Goal: Task Accomplishment & Management: Complete application form

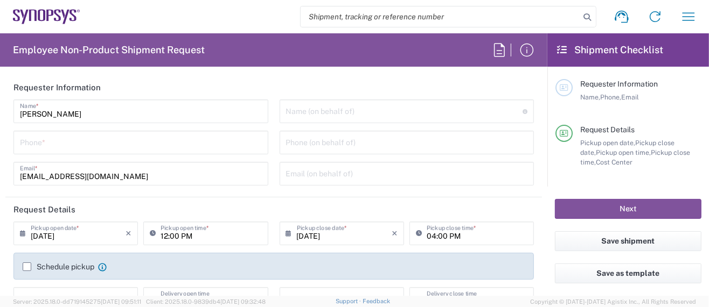
type input "Department"
type input "Delivered at Place"
type input "US01, SG, MSIP2, R&D 510464"
type input "[GEOGRAPHIC_DATA]"
type input "[US_STATE]"
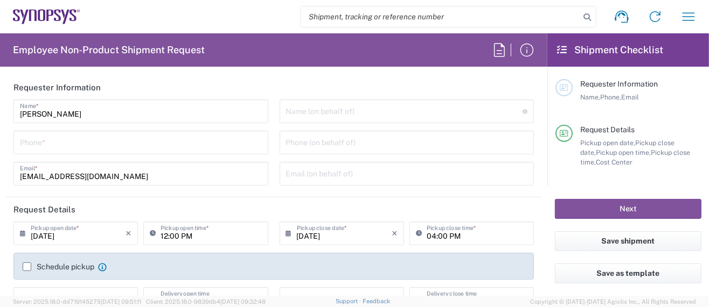
type input "[GEOGRAPHIC_DATA]"
type input "Hillsboro US03"
click at [89, 146] on input "tel" at bounding box center [141, 141] width 242 height 19
type input "5039399670"
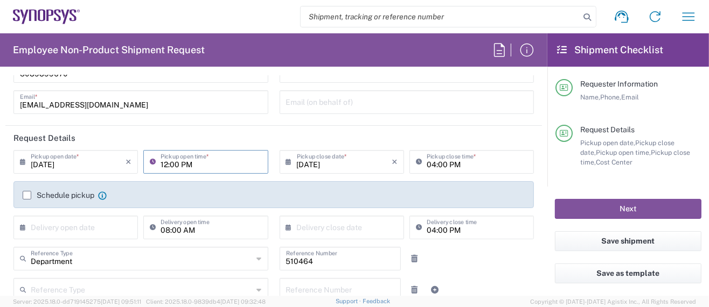
click at [163, 164] on input "12:00 PM" at bounding box center [210, 161] width 101 height 19
type input "01:00 PM"
click at [245, 227] on input "08:00 AM" at bounding box center [210, 227] width 101 height 19
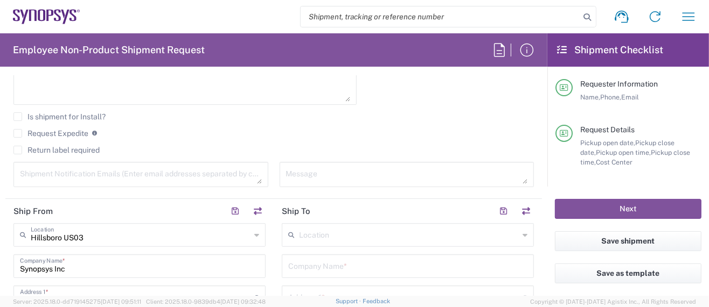
scroll to position [359, 0]
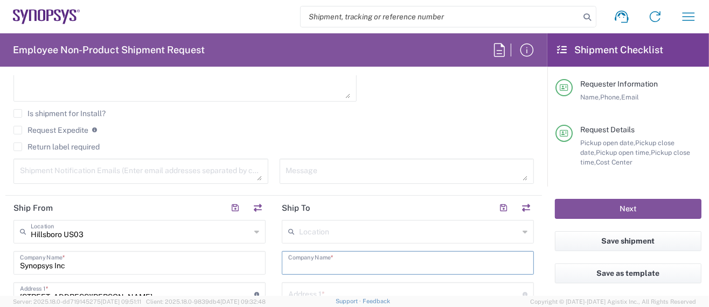
click at [319, 262] on input "text" at bounding box center [407, 262] width 239 height 19
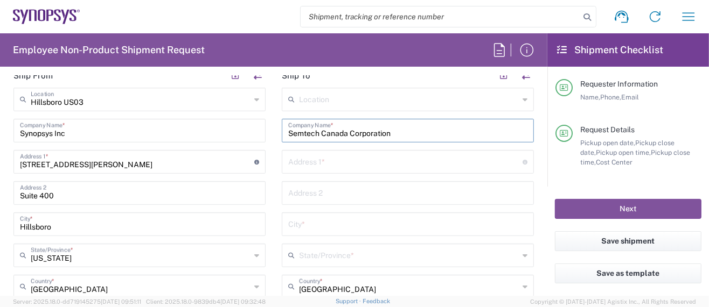
scroll to position [502, 0]
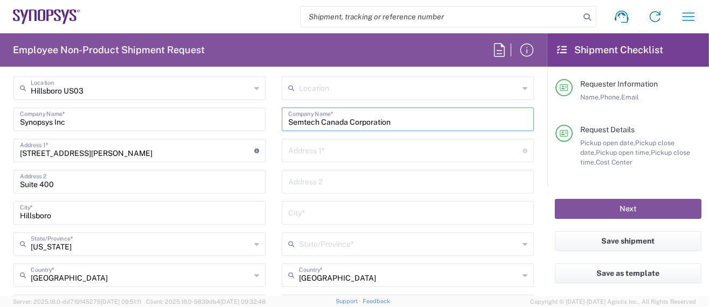
type input "Semtech Canada Corporation"
click at [305, 150] on input "text" at bounding box center [405, 150] width 234 height 19
paste input "[STREET_ADDRESS]"
type input "[STREET_ADDRESS]"
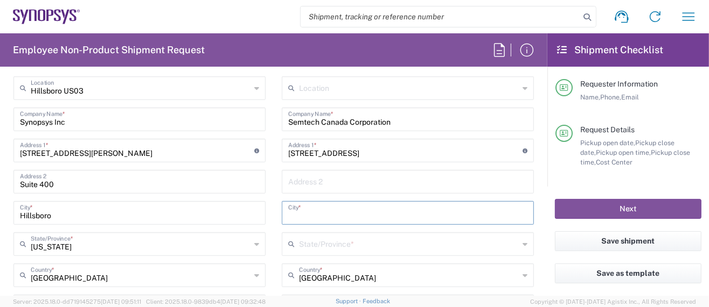
click at [312, 211] on input "text" at bounding box center [407, 212] width 239 height 19
paste input "Burlington, ON"
type input "Burlington, ON"
click at [349, 234] on input "text" at bounding box center [409, 243] width 220 height 19
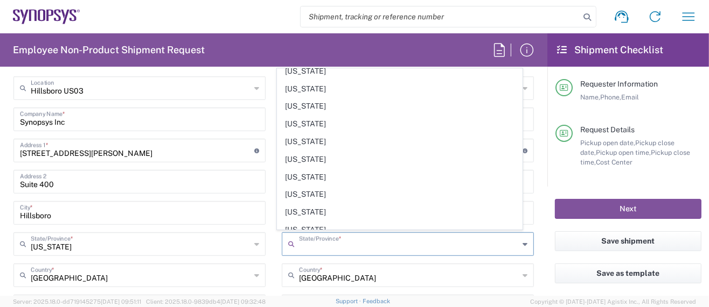
scroll to position [287, 0]
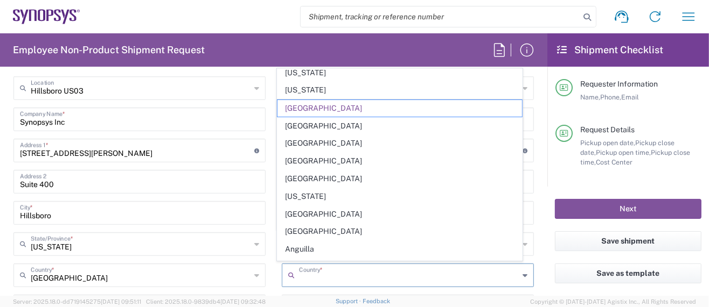
click at [362, 274] on input "text" at bounding box center [409, 274] width 220 height 19
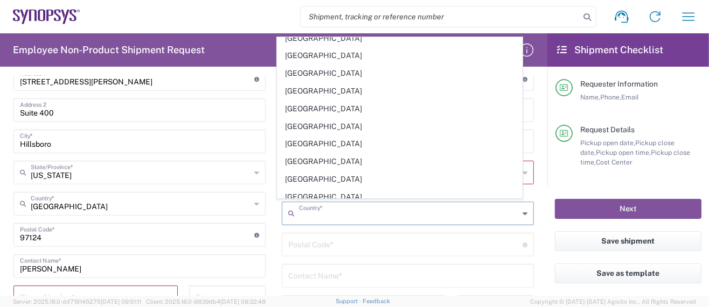
scroll to position [574, 0]
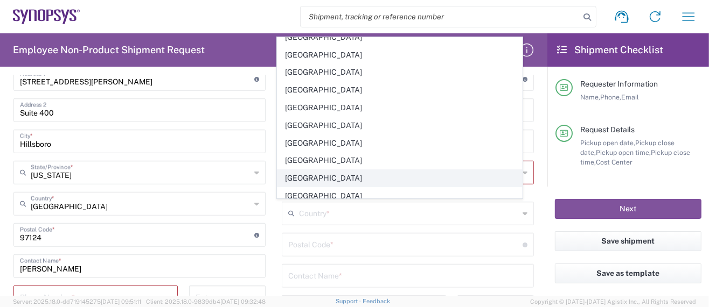
click at [315, 170] on span "[GEOGRAPHIC_DATA]" at bounding box center [399, 178] width 244 height 17
type input "[GEOGRAPHIC_DATA]"
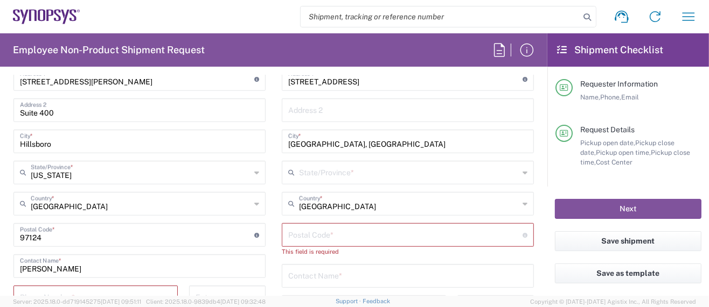
scroll to position [0, 0]
click at [320, 171] on input "text" at bounding box center [409, 172] width 220 height 19
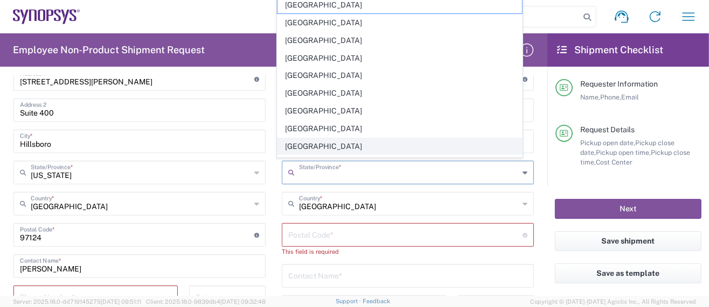
click at [314, 145] on span "[GEOGRAPHIC_DATA]" at bounding box center [399, 146] width 244 height 17
type input "[GEOGRAPHIC_DATA]"
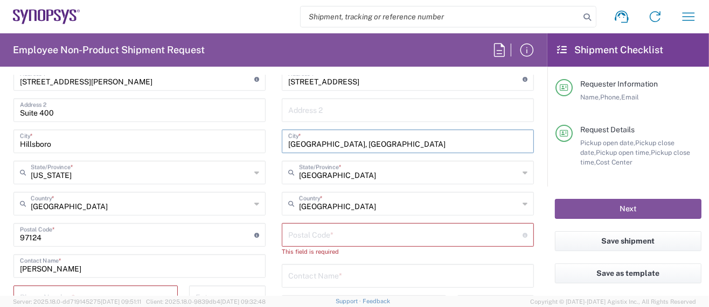
click at [343, 143] on input "Burlington, ON" at bounding box center [407, 140] width 239 height 19
type input "[GEOGRAPHIC_DATA]"
click at [301, 235] on input "undefined" at bounding box center [405, 234] width 234 height 19
paste input "L7L 5M4"
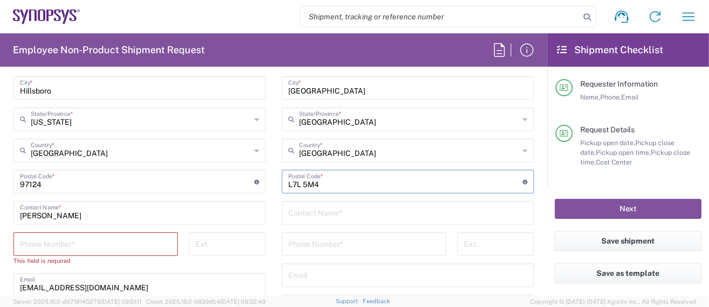
scroll to position [646, 0]
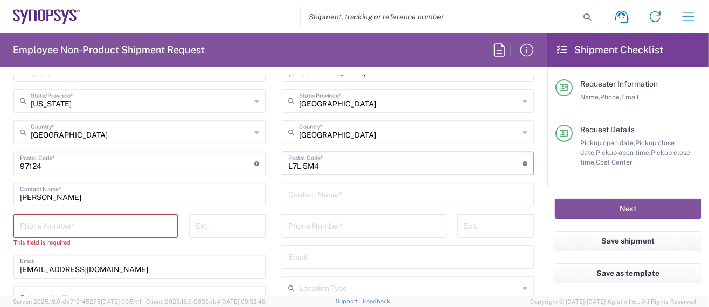
type input "L7L 5M4"
click at [341, 193] on input "text" at bounding box center [407, 194] width 239 height 19
paste input "[PERSON_NAME]"
type input "[PERSON_NAME]"
click at [304, 221] on input "tel" at bounding box center [363, 225] width 151 height 19
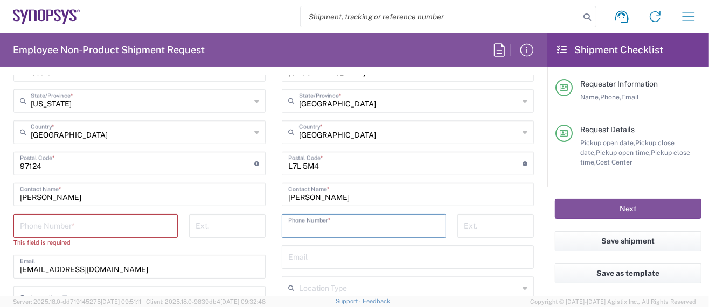
paste input "[PHONE_NUMBER]"
type input "[PHONE_NUMBER]"
click at [67, 219] on input "tel" at bounding box center [95, 225] width 151 height 19
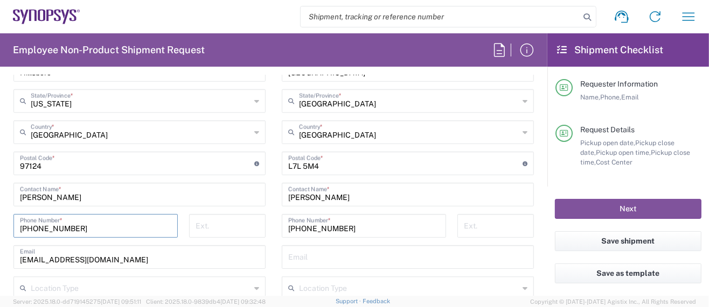
type input "[PHONE_NUMBER]"
click at [321, 249] on input "text" at bounding box center [407, 256] width 239 height 19
paste input "[EMAIL_ADDRESS][DOMAIN_NAME]"
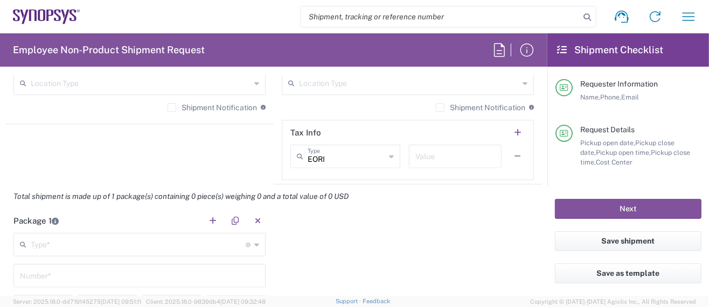
scroll to position [933, 0]
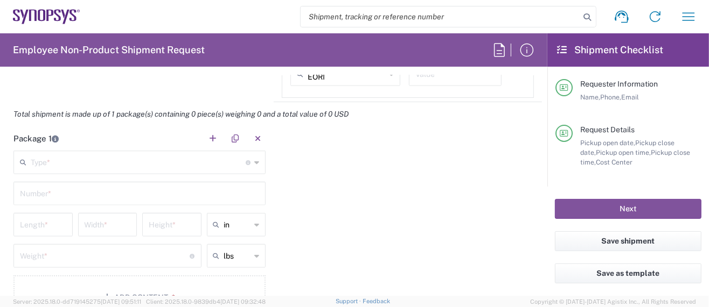
type input "[EMAIL_ADDRESS][DOMAIN_NAME]"
click at [89, 167] on input "text" at bounding box center [138, 161] width 215 height 19
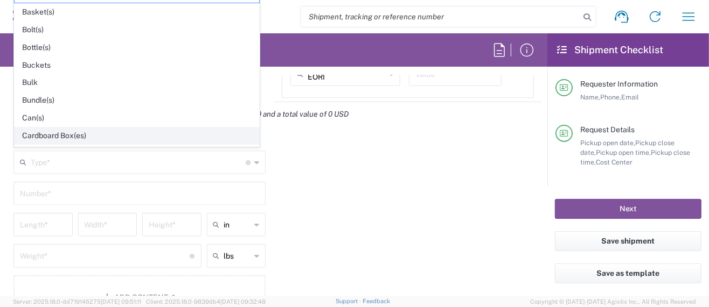
click at [73, 132] on span "Cardboard Box(es)" at bounding box center [137, 136] width 244 height 17
type input "Cardboard Box(es)"
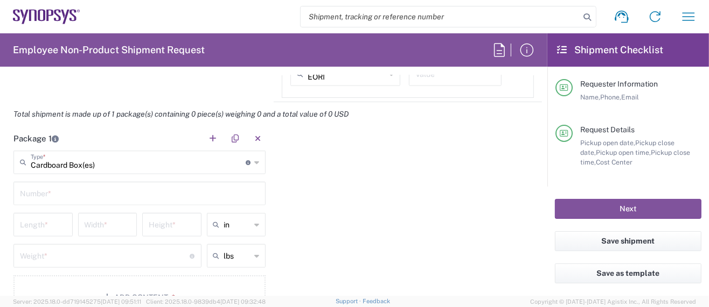
click at [68, 190] on input "text" at bounding box center [139, 193] width 239 height 19
type input "1"
click at [52, 218] on input "number" at bounding box center [43, 224] width 46 height 19
type input "16"
type input "12"
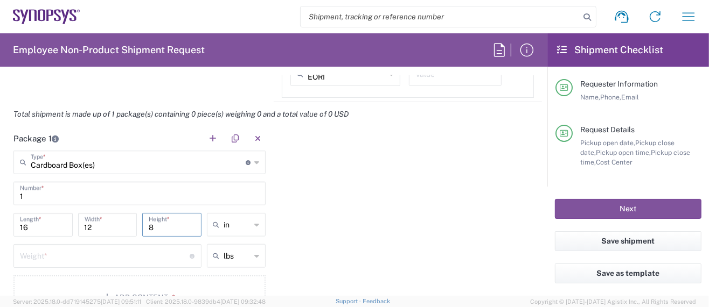
type input "8"
click at [86, 263] on div "Weight * Total weight of package(s) in pounds or kilograms" at bounding box center [107, 256] width 188 height 24
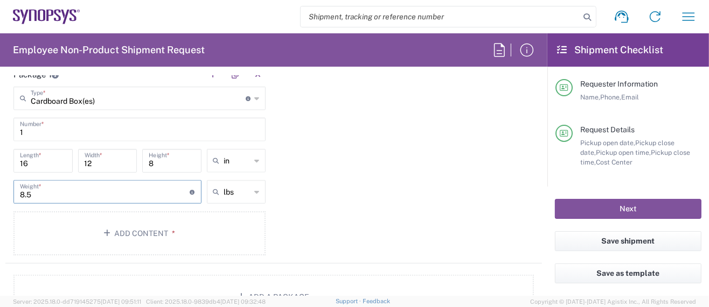
scroll to position [1005, 0]
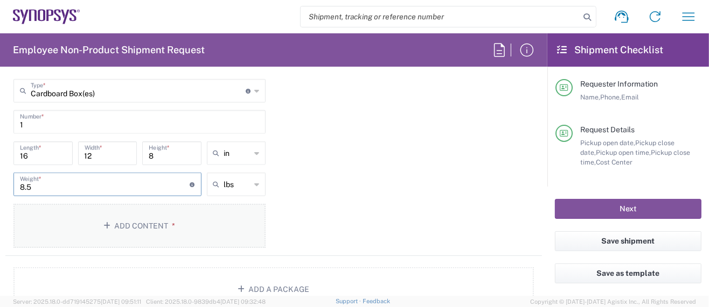
type input "8.5"
click at [147, 220] on button "Add Content *" at bounding box center [139, 226] width 252 height 44
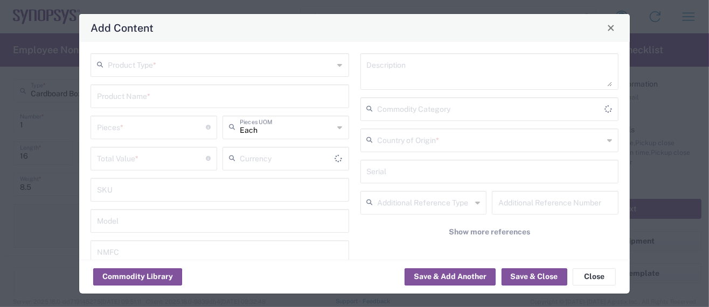
type input "US Dollar"
click at [176, 59] on input "text" at bounding box center [221, 64] width 226 height 19
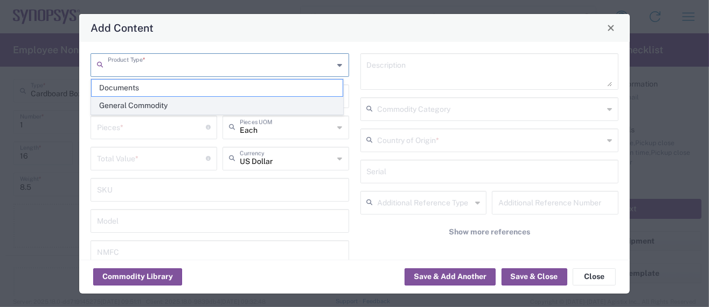
click at [139, 103] on span "General Commodity" at bounding box center [217, 105] width 251 height 17
type input "General Commodity"
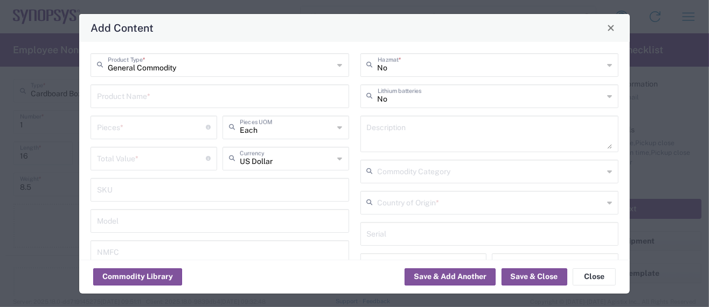
click at [129, 95] on input "text" at bounding box center [220, 95] width 246 height 19
drag, startPoint x: 187, startPoint y: 100, endPoint x: 48, endPoint y: 95, distance: 139.5
click at [48, 95] on div "Add Content General Commodity Product Type * VSR Demo Board System Product Name…" at bounding box center [354, 153] width 709 height 307
type input "VSR Demo Board System"
click at [372, 122] on textarea at bounding box center [490, 134] width 246 height 30
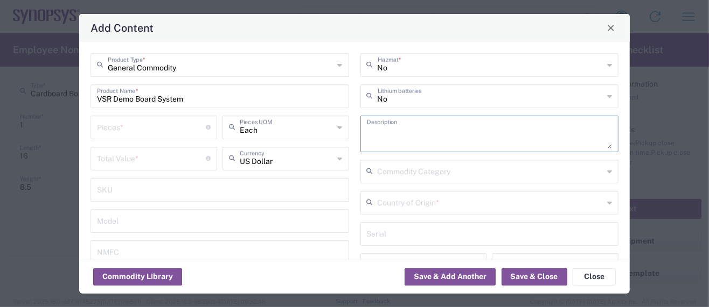
paste textarea "VSR Demo Board System"
click at [469, 133] on textarea "VSR Demo Board System" at bounding box center [490, 134] width 246 height 30
paste textarea "Provides power and input/output paths for microelectronic parts/Circuit board t…"
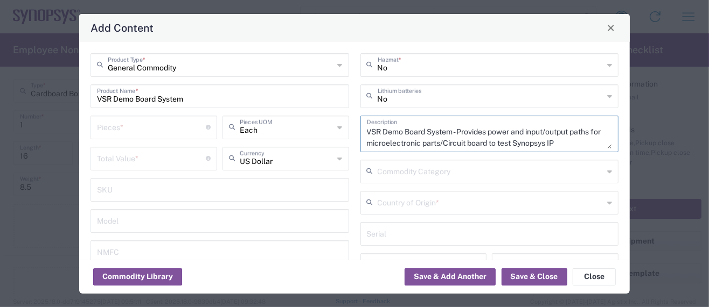
scroll to position [0, 0]
type textarea "VSR Demo Board System - Provides power and input/output paths for microelectron…"
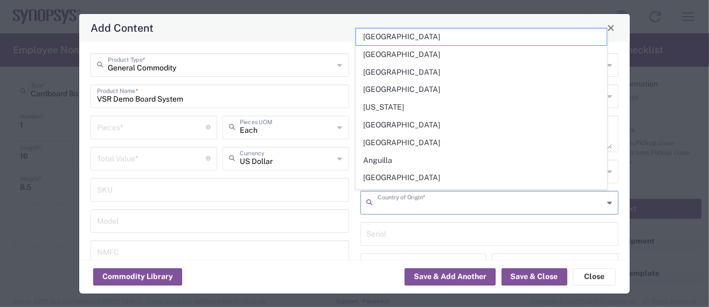
click at [425, 201] on input "text" at bounding box center [491, 202] width 226 height 19
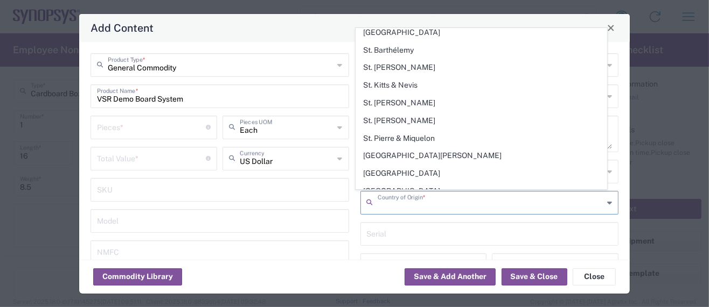
scroll to position [3949, 0]
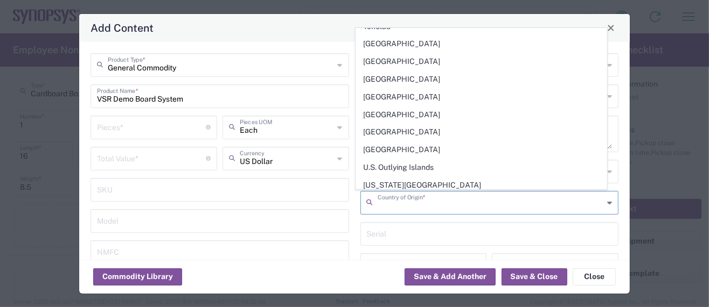
click at [406, 265] on span "[GEOGRAPHIC_DATA]" at bounding box center [481, 273] width 251 height 17
type input "[GEOGRAPHIC_DATA]"
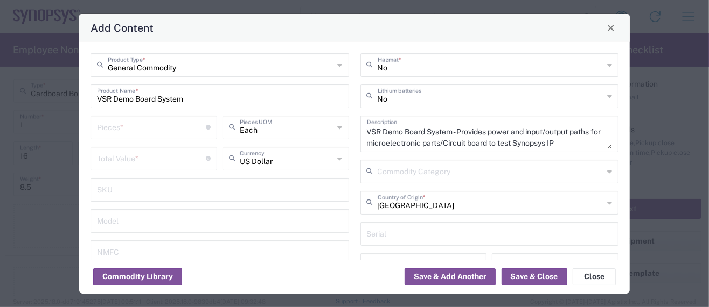
click at [121, 127] on input "number" at bounding box center [151, 126] width 109 height 19
type input "1"
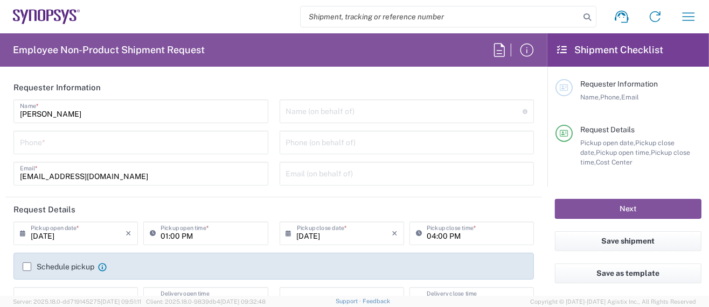
type input "Department"
type input "Delivered at Place"
type input "[GEOGRAPHIC_DATA]"
type input "US01, SG, MSIP2, R&D 510464"
type input "[US_STATE]"
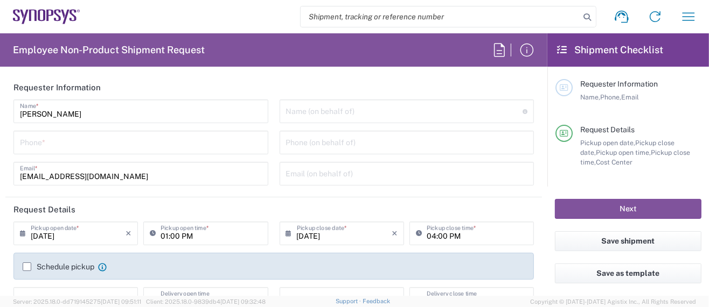
type input "[GEOGRAPHIC_DATA]"
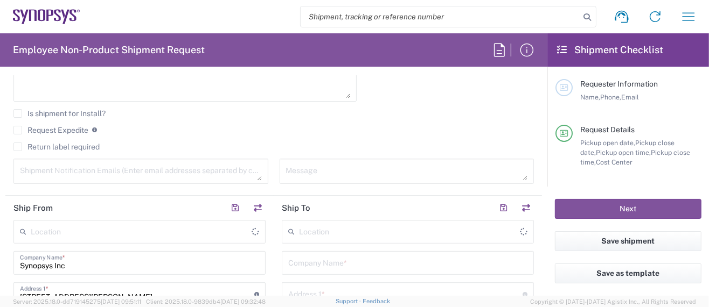
type input "Hillsboro US03"
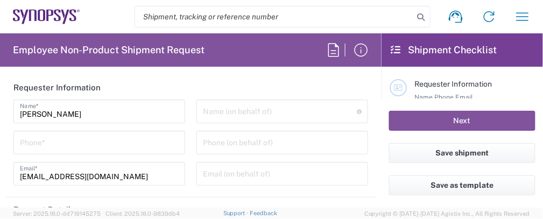
click at [45, 147] on input "tel" at bounding box center [99, 141] width 159 height 19
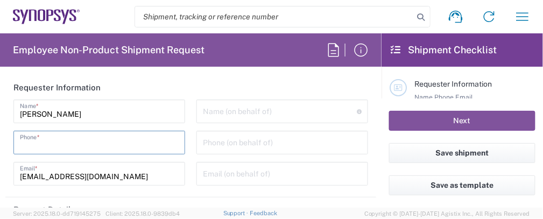
type input "5039399670"
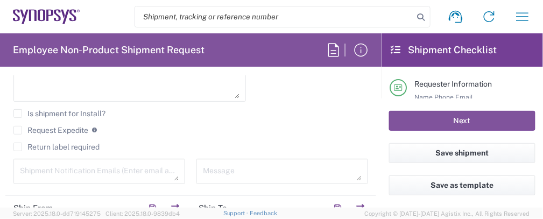
scroll to position [431, 0]
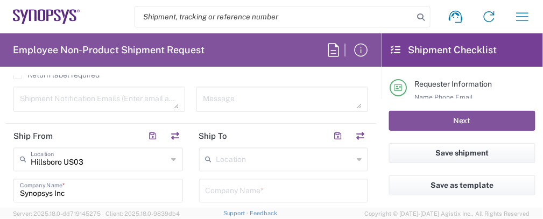
click at [253, 159] on input "text" at bounding box center [284, 159] width 137 height 19
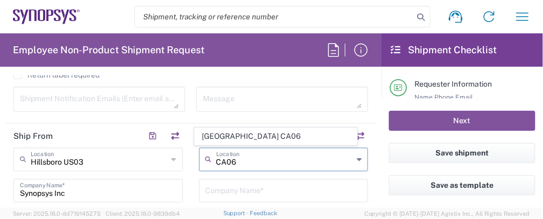
type input "[GEOGRAPHIC_DATA] CA06"
type input "Synopsys Mississauga CA06"
type input "1 City Centre Drive"
type input "Suite 900"
type input "Mississauga"
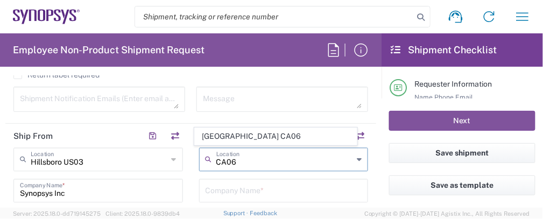
type input "[GEOGRAPHIC_DATA]"
type input "L5B 1M2"
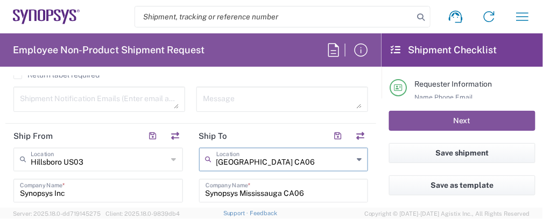
type input "[GEOGRAPHIC_DATA]"
type input "[GEOGRAPHIC_DATA] CA06"
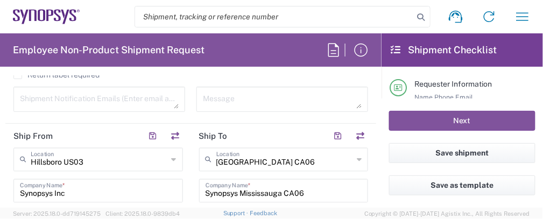
click at [353, 158] on div "Mississauga CA06 Location" at bounding box center [284, 160] width 170 height 24
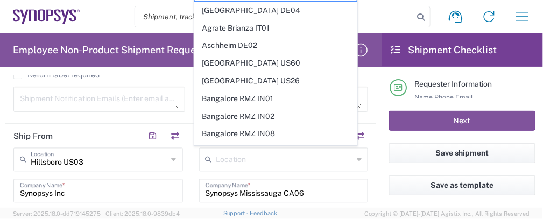
click at [341, 179] on div "Synopsys Mississauga CA06 Company Name *" at bounding box center [284, 191] width 170 height 24
type input "[GEOGRAPHIC_DATA] CA06"
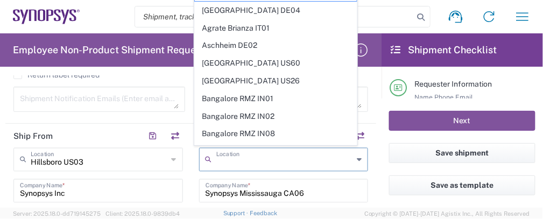
drag, startPoint x: 291, startPoint y: 159, endPoint x: 17, endPoint y: 160, distance: 273.6
type input "[GEOGRAPHIC_DATA] CA06"
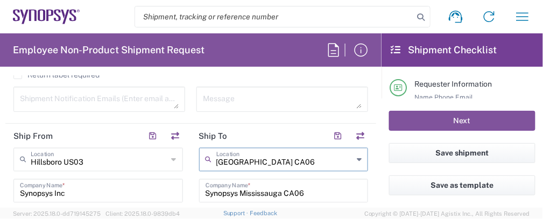
drag, startPoint x: 285, startPoint y: 159, endPoint x: 177, endPoint y: 158, distance: 107.7
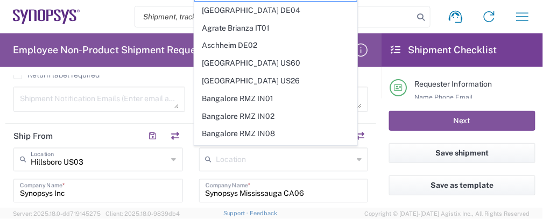
type input "[GEOGRAPHIC_DATA] CA06"
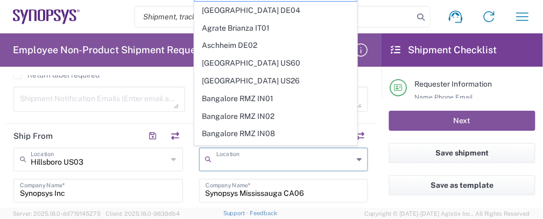
click at [330, 156] on input "text" at bounding box center [284, 159] width 137 height 19
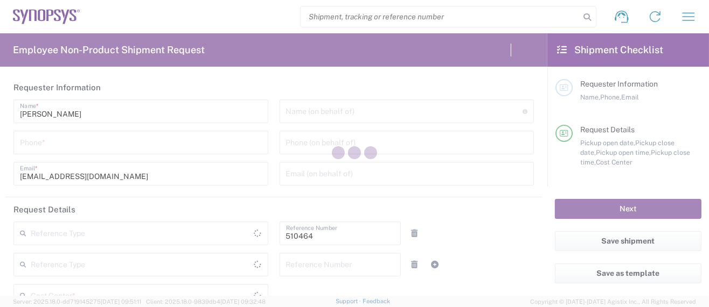
type input "Department"
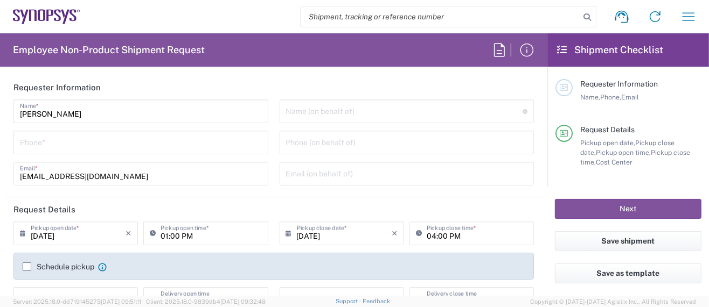
type input "Delivered at Place"
type input "US01, SG, MSIP2, R&D 510464"
type input "[GEOGRAPHIC_DATA]"
type input "[US_STATE]"
type input "[GEOGRAPHIC_DATA]"
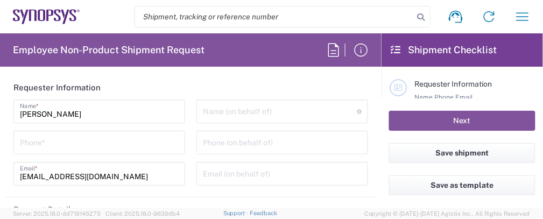
type input "Hillsboro US03"
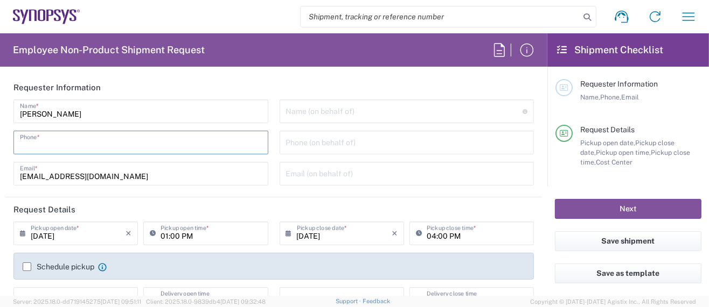
click at [136, 148] on input "tel" at bounding box center [141, 141] width 242 height 19
type input "5039399670"
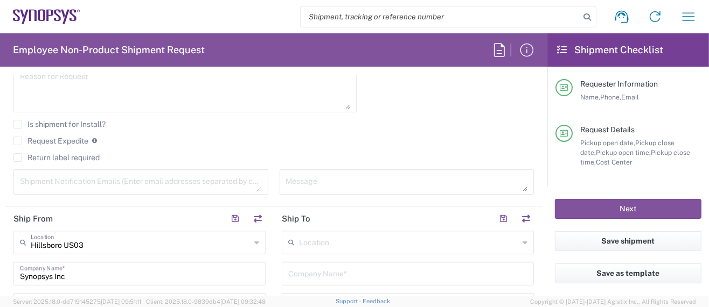
scroll to position [359, 0]
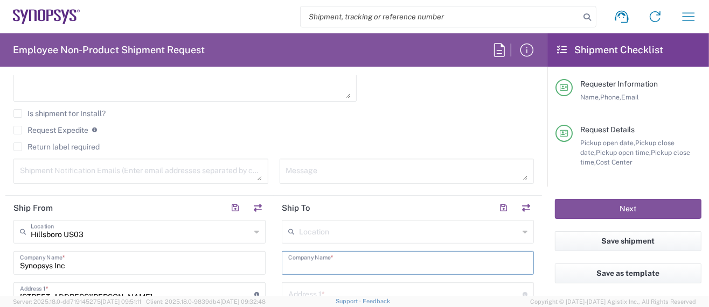
click at [339, 255] on input "text" at bounding box center [407, 262] width 239 height 19
paste input "Semtech Canada Corporation"
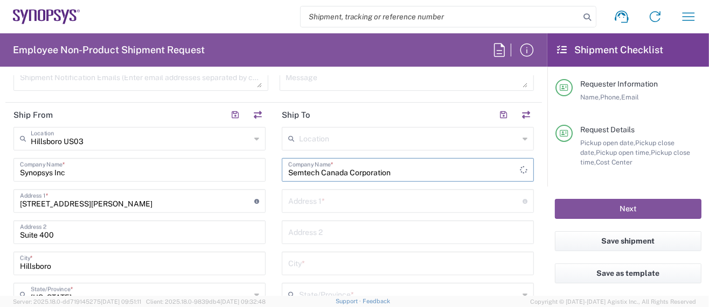
scroll to position [502, 0]
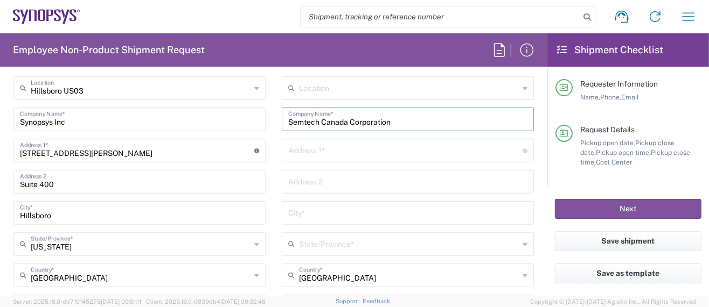
type input "Semtech Canada Corporation"
click at [344, 153] on input "text" at bounding box center [405, 150] width 234 height 19
paste input "[STREET_ADDRESS]"
type input "[STREET_ADDRESS]"
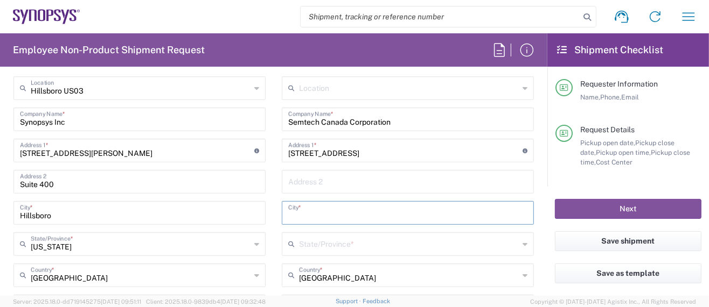
click at [298, 210] on input "text" at bounding box center [407, 212] width 239 height 19
paste input "[GEOGRAPHIC_DATA]"
type input "[GEOGRAPHIC_DATA]"
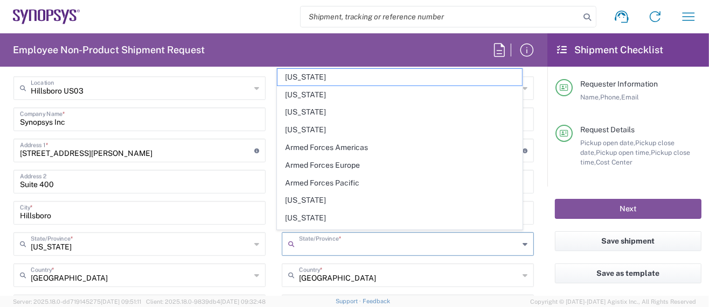
click at [360, 246] on input "text" at bounding box center [409, 243] width 220 height 19
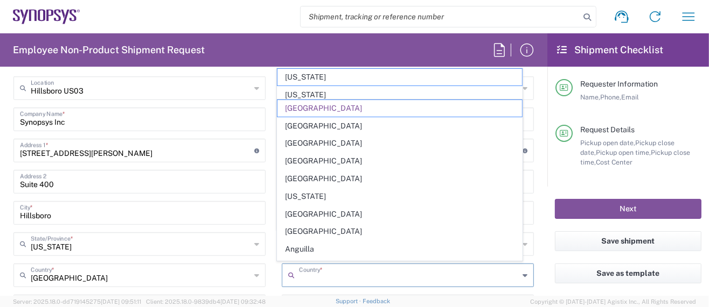
click at [390, 275] on input "text" at bounding box center [409, 274] width 220 height 19
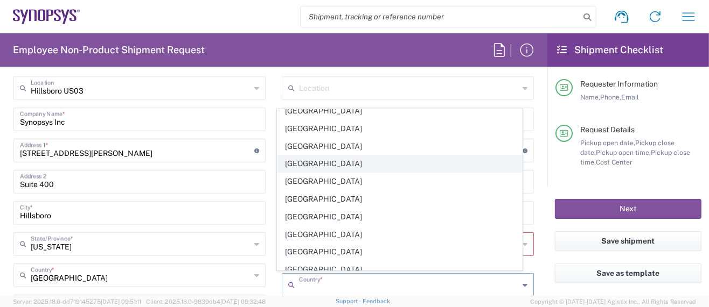
scroll to position [574, 0]
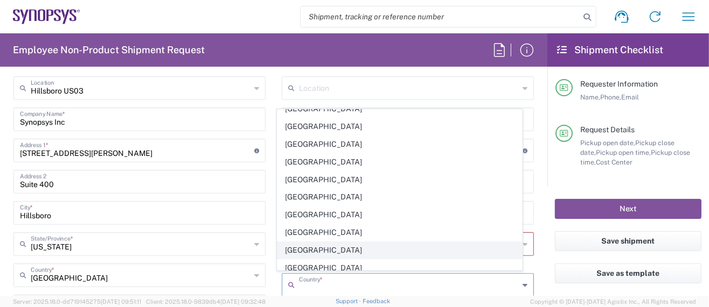
click at [306, 242] on span "[GEOGRAPHIC_DATA]" at bounding box center [399, 250] width 244 height 17
type input "[GEOGRAPHIC_DATA]"
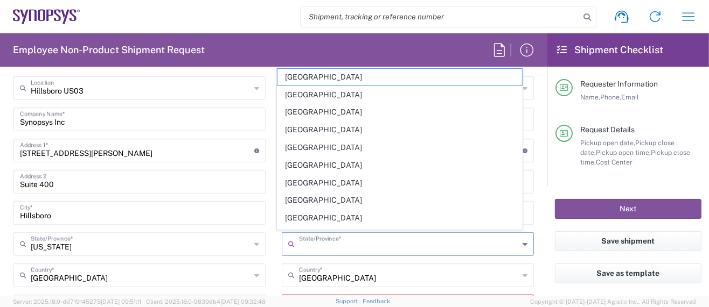
click at [350, 242] on input "text" at bounding box center [409, 243] width 220 height 19
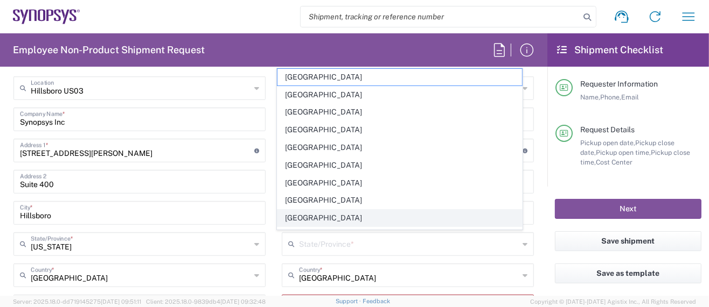
click at [302, 214] on span "[GEOGRAPHIC_DATA]" at bounding box center [399, 218] width 244 height 17
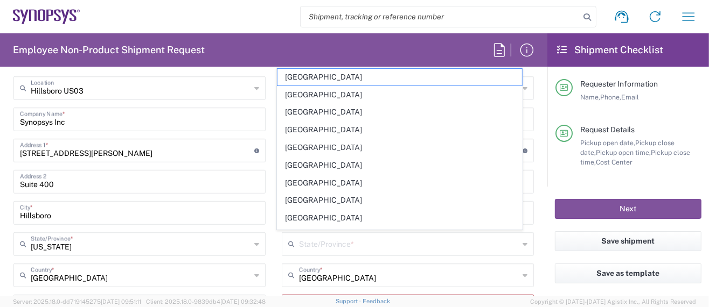
type input "[GEOGRAPHIC_DATA]"
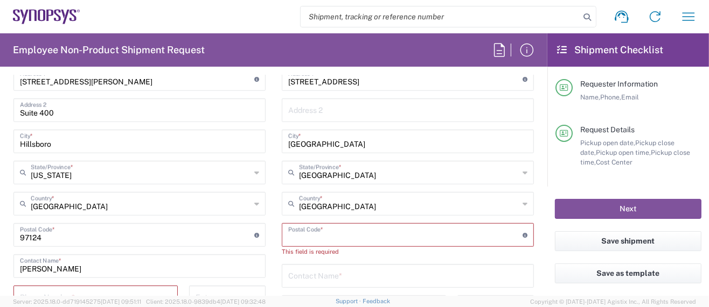
click at [332, 233] on input "undefined" at bounding box center [405, 234] width 234 height 19
paste input "L7L 5M4"
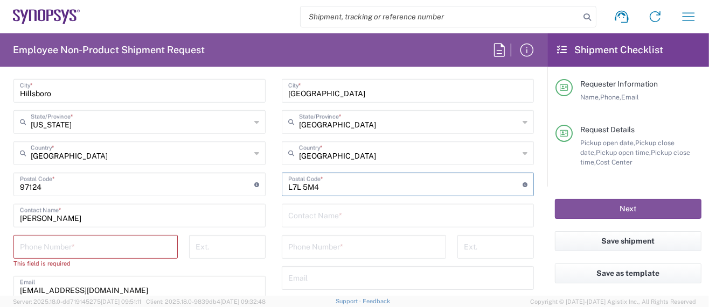
scroll to position [646, 0]
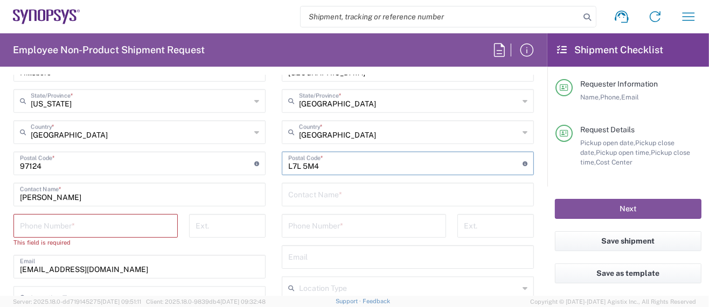
type input "L7L 5M4"
click at [324, 223] on input "tel" at bounding box center [363, 225] width 151 height 19
paste input "[PHONE_NUMBER]"
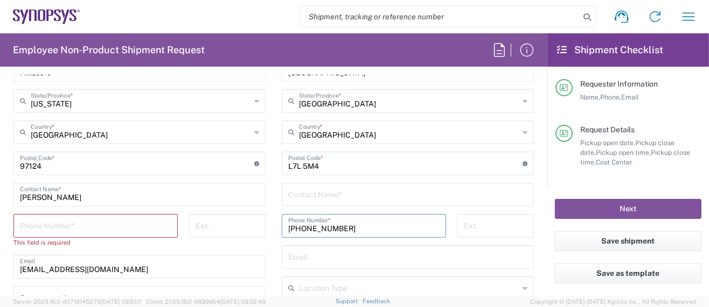
type input "[PHONE_NUMBER]"
click at [91, 221] on input "tel" at bounding box center [95, 225] width 151 height 19
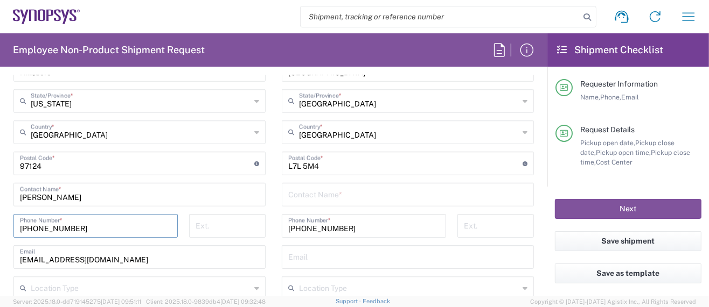
type input "[PHONE_NUMBER]"
click at [302, 190] on input "text" at bounding box center [407, 194] width 239 height 19
paste input "[PERSON_NAME]"
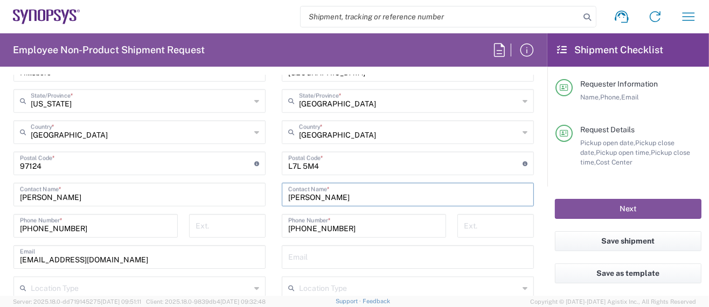
type input "[PERSON_NAME]"
click at [355, 258] on input "text" at bounding box center [407, 256] width 239 height 19
paste input "[EMAIL_ADDRESS][DOMAIN_NAME]"
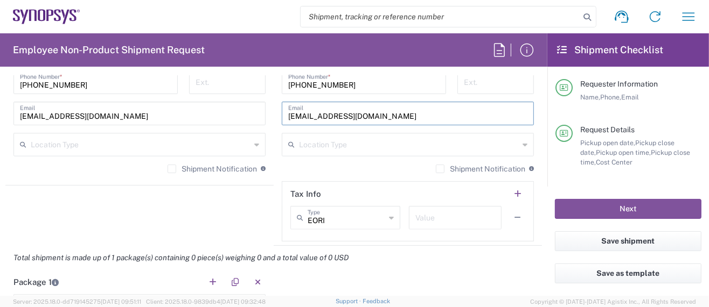
scroll to position [862, 0]
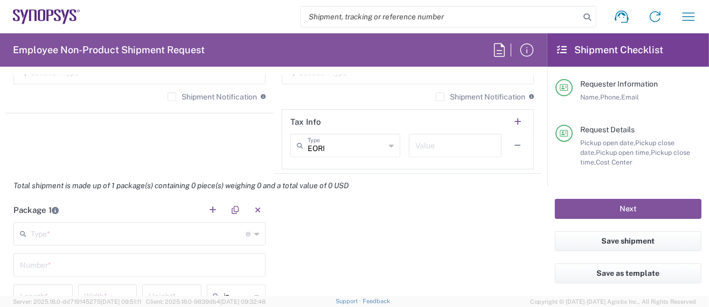
type input "[EMAIL_ADDRESS][DOMAIN_NAME]"
click at [67, 231] on input "text" at bounding box center [138, 233] width 215 height 19
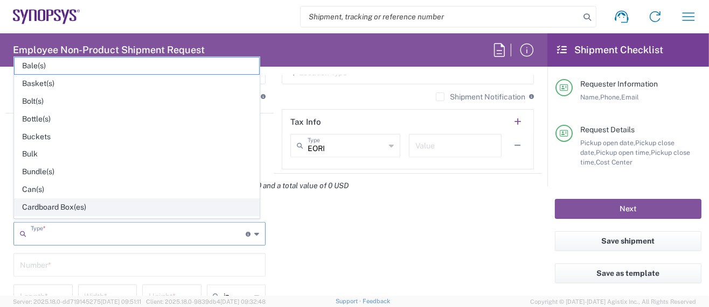
click at [64, 204] on span "Cardboard Box(es)" at bounding box center [137, 207] width 244 height 17
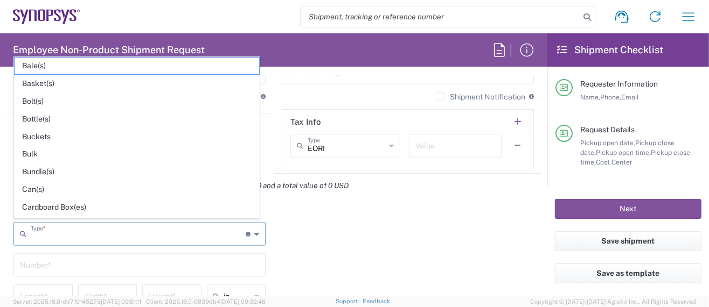
type input "Cardboard Box(es)"
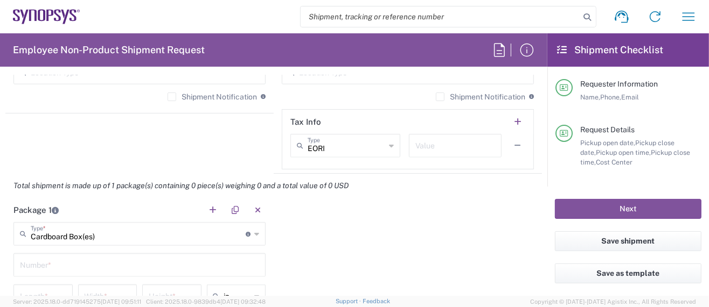
click at [43, 265] on input "text" at bounding box center [139, 264] width 239 height 19
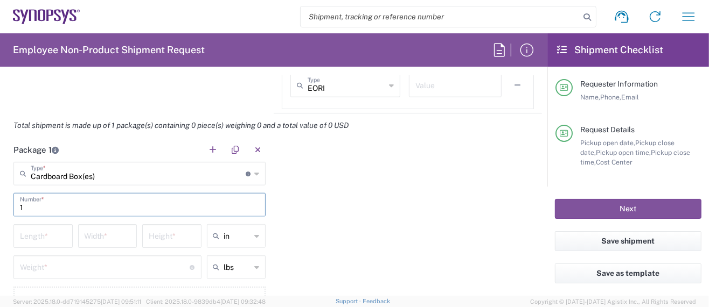
scroll to position [933, 0]
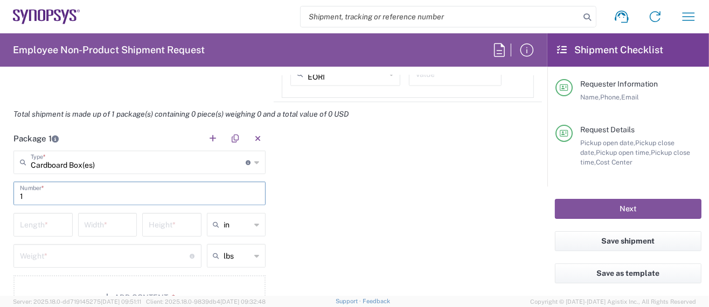
type input "1"
click at [46, 222] on input "number" at bounding box center [43, 224] width 46 height 19
type input "16"
type input "12"
type input "8"
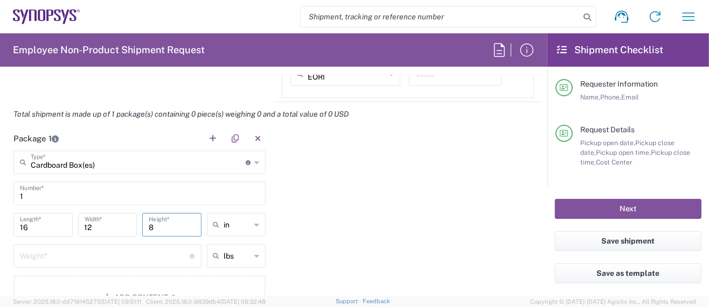
click at [34, 255] on input "number" at bounding box center [105, 255] width 170 height 19
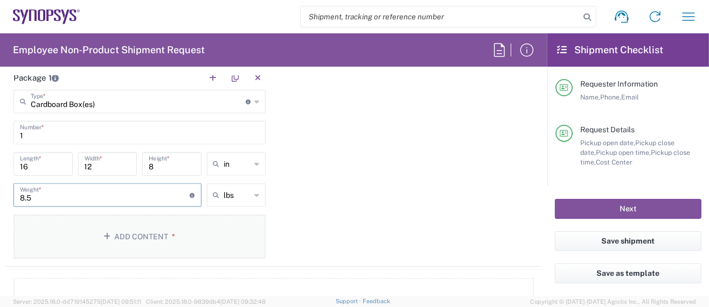
scroll to position [1005, 0]
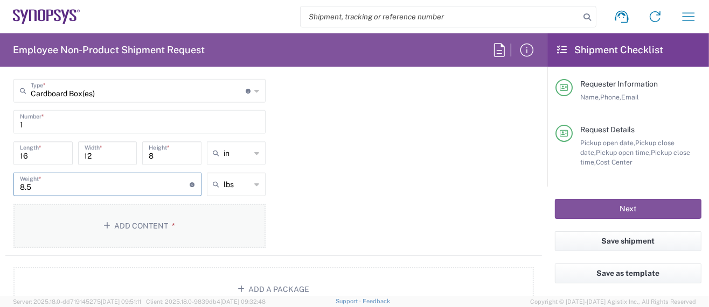
type input "8.5"
click at [125, 220] on button "Add Content *" at bounding box center [139, 226] width 252 height 44
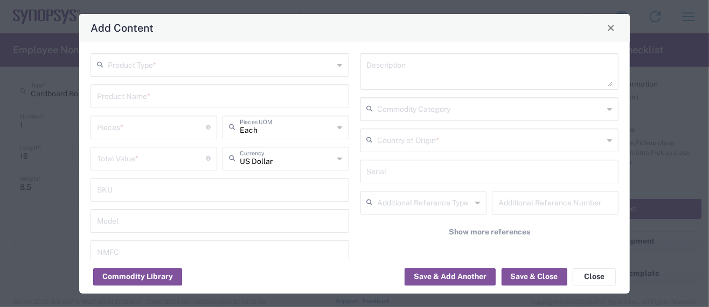
click at [149, 65] on input "text" at bounding box center [221, 64] width 226 height 19
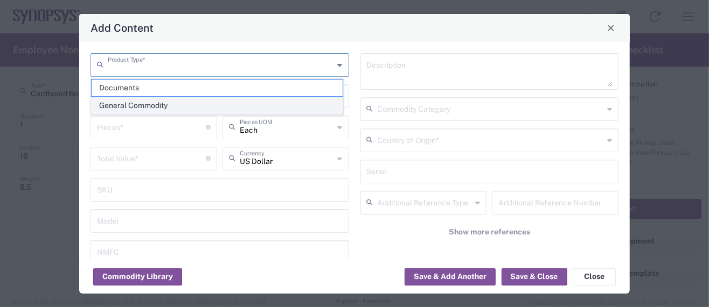
click at [139, 104] on span "General Commodity" at bounding box center [217, 105] width 251 height 17
type input "General Commodity"
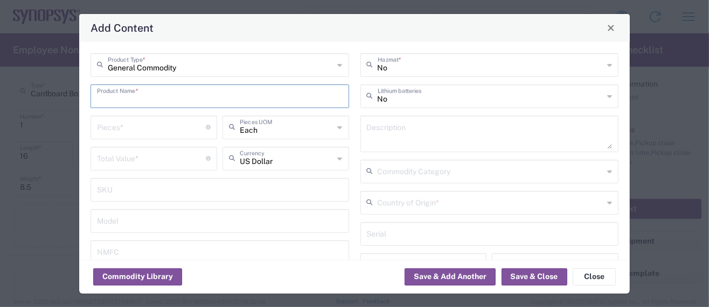
click at [137, 99] on input "text" at bounding box center [220, 95] width 246 height 19
click at [115, 96] on input "VSR Board/System" at bounding box center [220, 95] width 246 height 19
click at [227, 103] on input "VSR Demo Board/System" at bounding box center [220, 95] width 246 height 19
drag, startPoint x: 213, startPoint y: 99, endPoint x: 54, endPoint y: 99, distance: 158.9
click at [54, 100] on div "Add Content General Commodity Product Type * VSR Demo Board/System Product Name…" at bounding box center [354, 153] width 709 height 307
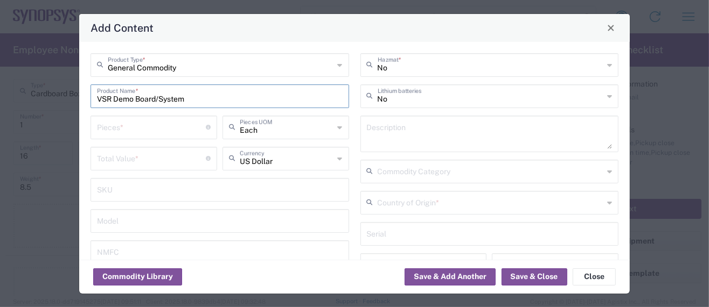
type input "VSR Demo Board/System"
click at [409, 136] on textarea at bounding box center [490, 134] width 246 height 30
paste textarea "VSR Demo Board/System"
click at [504, 127] on textarea "VSR Demo Board/System -" at bounding box center [490, 134] width 246 height 30
paste textarea "Provides power and input/output paths for microelectronic parts/Circuit board t…"
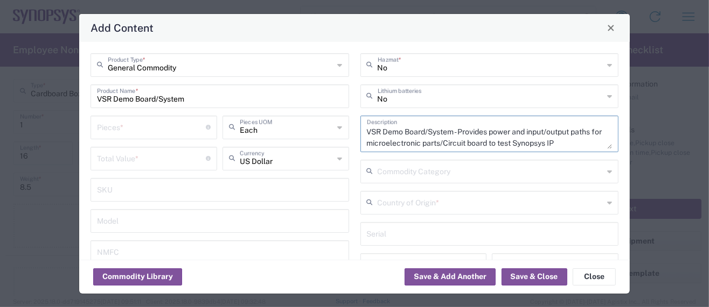
scroll to position [0, 0]
type textarea "VSR Demo Board/System - Provides power and input/output paths for microelectron…"
click at [128, 128] on input "number" at bounding box center [151, 126] width 109 height 19
type input "1"
click at [140, 163] on input "number" at bounding box center [151, 158] width 109 height 19
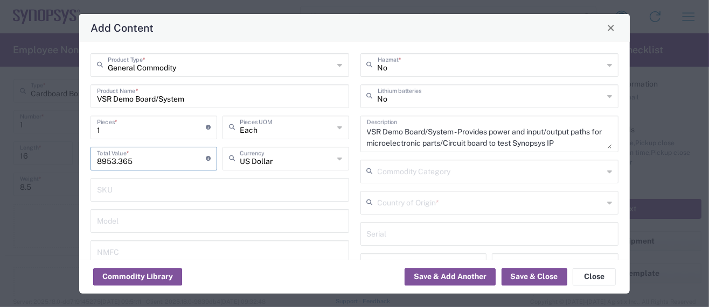
drag, startPoint x: 123, startPoint y: 160, endPoint x: 150, endPoint y: 164, distance: 27.2
click at [150, 164] on input "8953.365" at bounding box center [151, 158] width 109 height 19
type input "8953.37"
click at [134, 132] on input "1" at bounding box center [151, 126] width 109 height 19
click at [134, 160] on input "8953.37" at bounding box center [151, 158] width 109 height 19
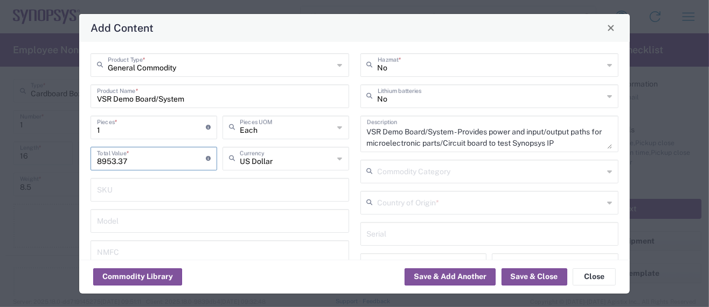
click at [412, 202] on input "text" at bounding box center [491, 202] width 226 height 19
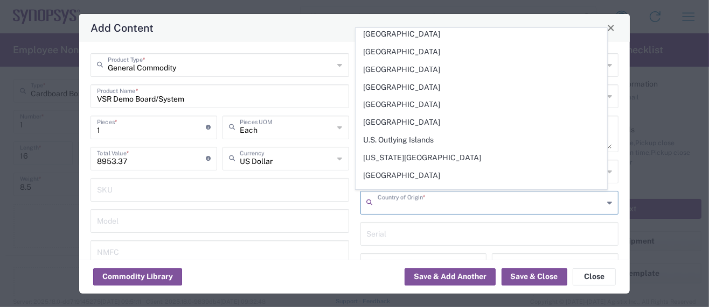
scroll to position [3963, 0]
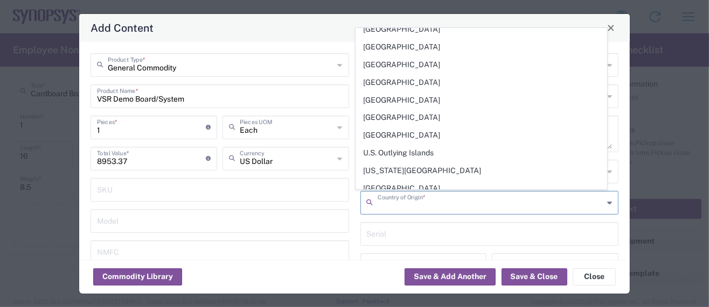
click at [390, 251] on span "[GEOGRAPHIC_DATA]" at bounding box center [481, 259] width 251 height 17
type input "[GEOGRAPHIC_DATA]"
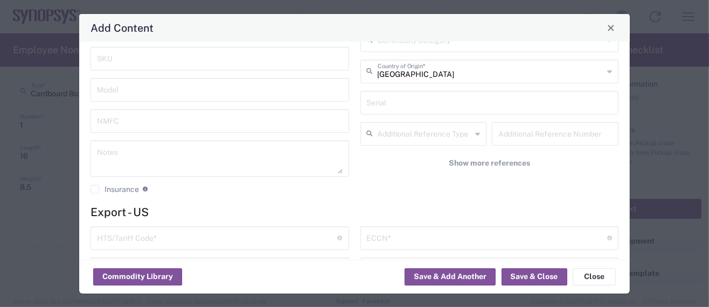
scroll to position [143, 0]
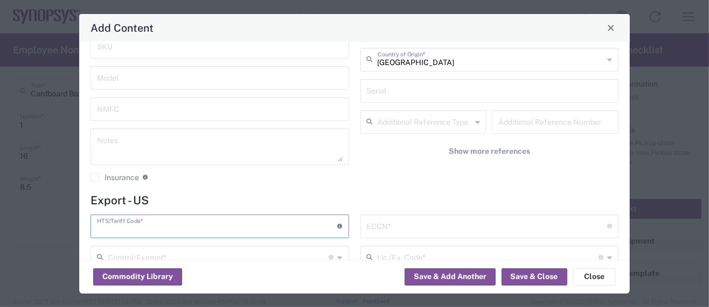
click at [137, 226] on input "text" at bounding box center [217, 225] width 241 height 19
click at [119, 228] on input "text" at bounding box center [217, 225] width 241 height 19
paste input "8534.00.0020"
type input "8534.00.0020"
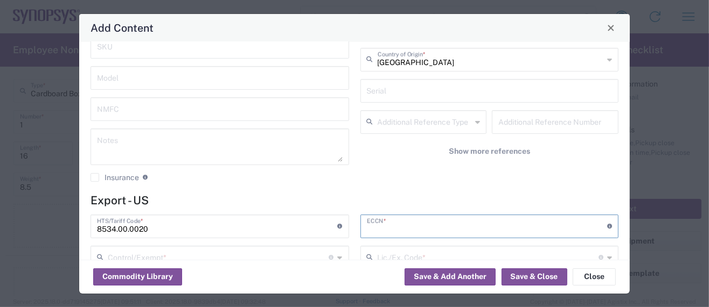
click at [387, 229] on input "text" at bounding box center [487, 225] width 241 height 19
paste input "3A991/NLR"
type input "3A991/NLR"
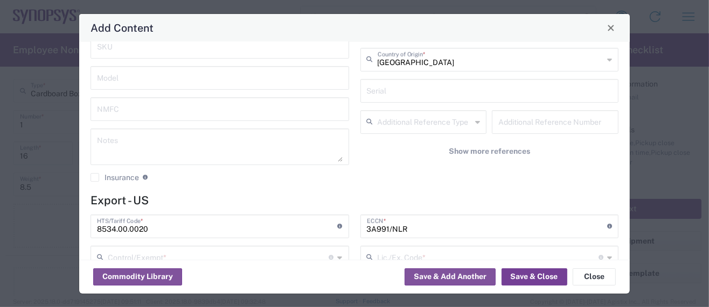
click at [533, 281] on button "Save & Close" at bounding box center [534, 277] width 66 height 17
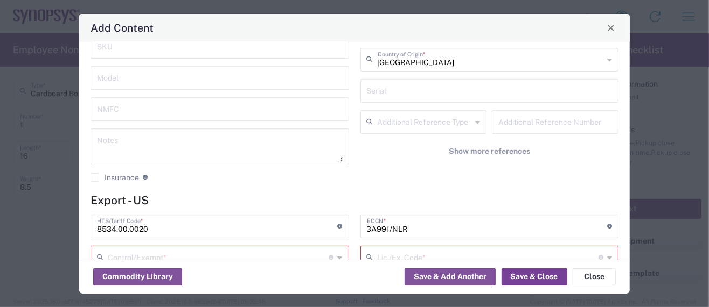
scroll to position [215, 0]
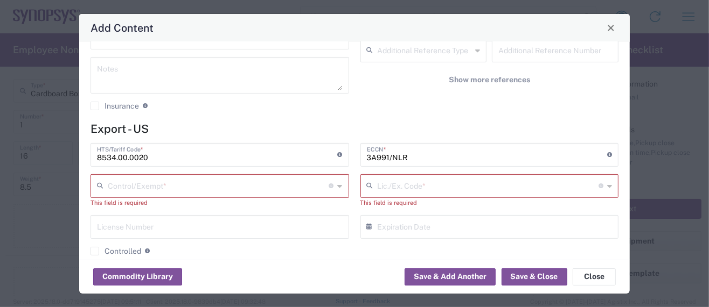
click at [117, 188] on input "text" at bounding box center [218, 185] width 221 height 19
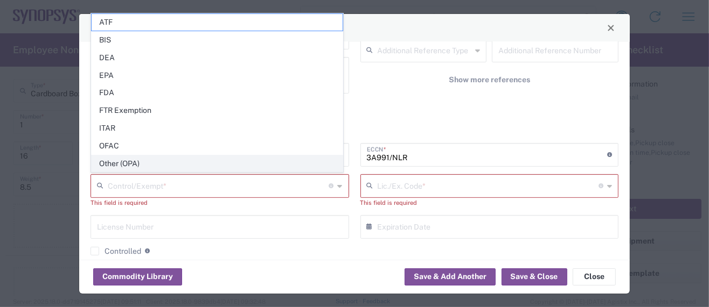
drag, startPoint x: 124, startPoint y: 163, endPoint x: 180, endPoint y: 170, distance: 56.4
click at [124, 163] on span "Other (OPA)" at bounding box center [217, 164] width 251 height 17
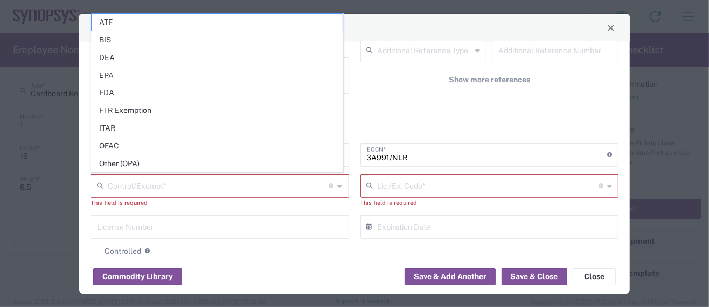
type input "Other (OPA)"
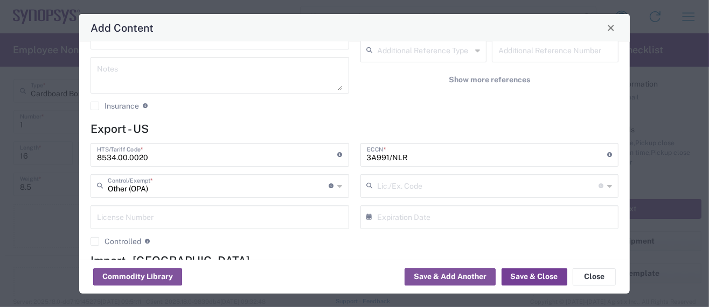
click at [528, 277] on button "Save & Close" at bounding box center [534, 277] width 66 height 17
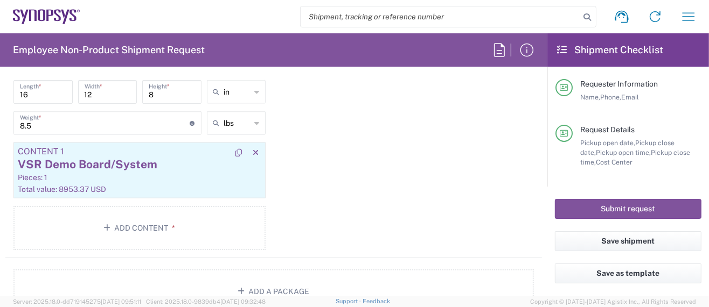
scroll to position [1076, 0]
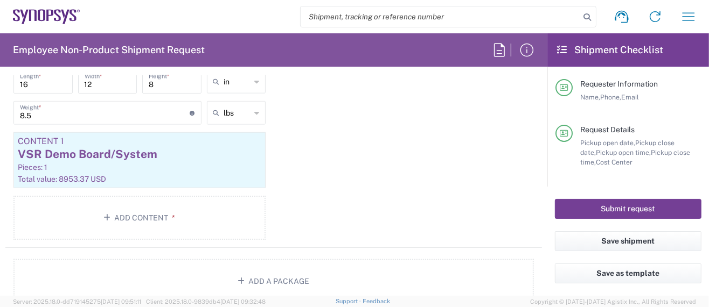
click at [593, 212] on button "Submit request" at bounding box center [628, 209] width 146 height 20
